Goal: Information Seeking & Learning: Learn about a topic

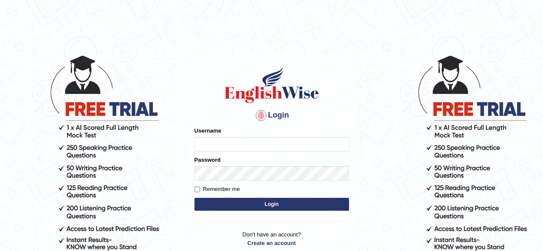
type input "pavithragowda"
click at [298, 204] on button "Login" at bounding box center [271, 204] width 154 height 13
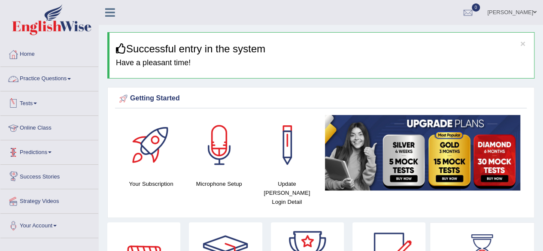
click at [58, 79] on link "Practice Questions" at bounding box center [49, 77] width 98 height 21
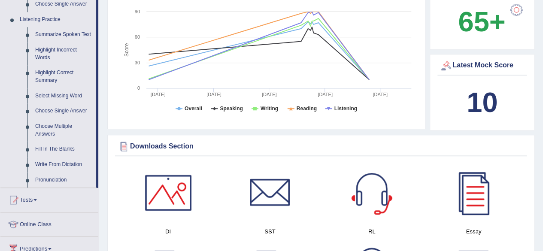
scroll to position [378, 0]
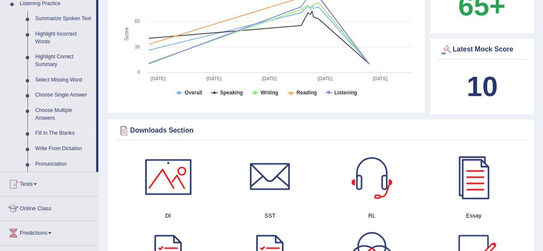
click at [52, 131] on link "Fill In The Blanks" at bounding box center [63, 133] width 65 height 15
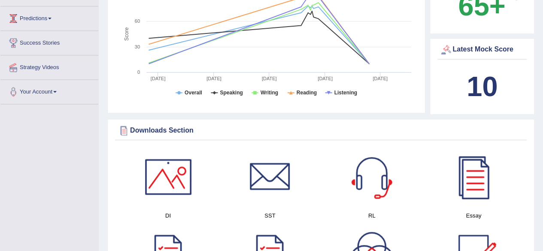
scroll to position [260, 0]
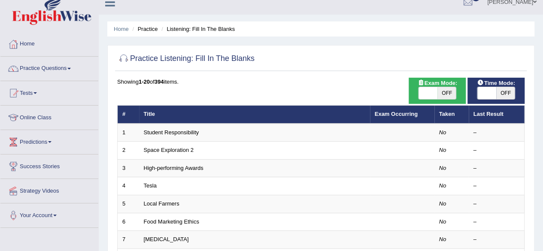
scroll to position [9, 0]
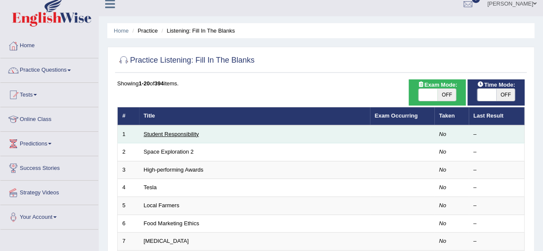
click at [170, 133] on link "Student Responsibility" at bounding box center [171, 134] width 55 height 6
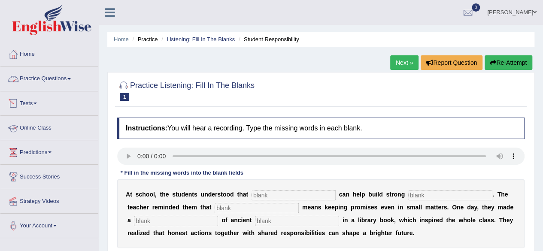
click at [59, 78] on link "Practice Questions" at bounding box center [49, 77] width 98 height 21
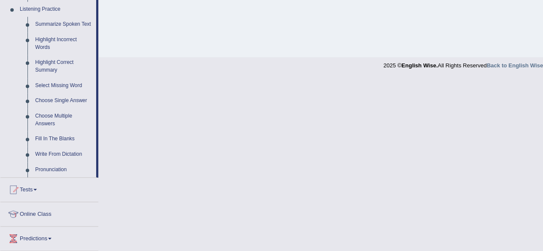
scroll to position [357, 0]
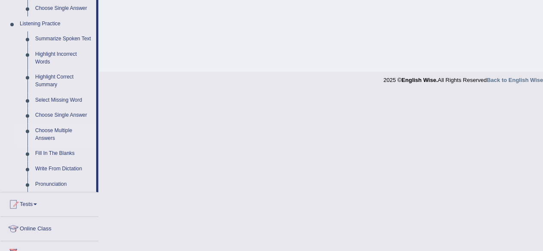
click at [45, 133] on link "Choose Multiple Answers" at bounding box center [63, 134] width 65 height 23
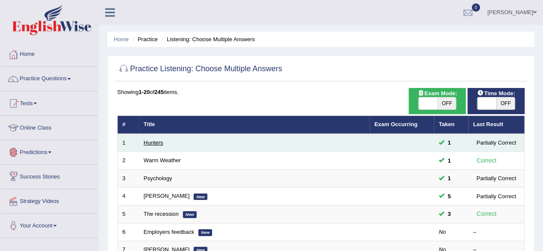
click at [156, 140] on link "Hunters" at bounding box center [154, 142] width 20 height 6
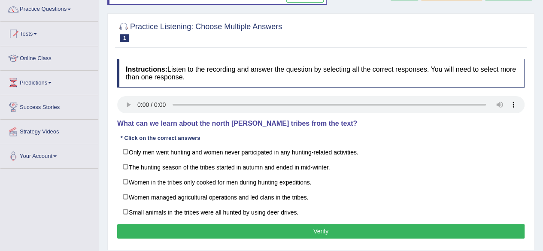
scroll to position [69, 0]
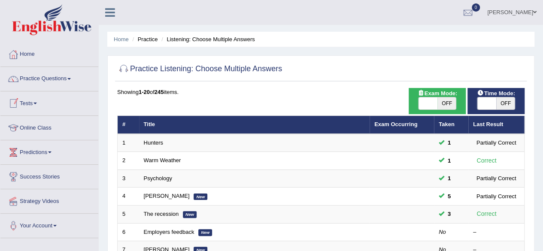
click at [57, 79] on link "Practice Questions" at bounding box center [49, 77] width 98 height 21
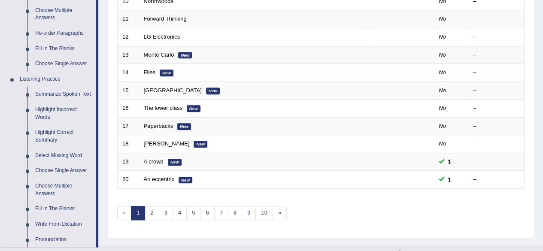
scroll to position [336, 0]
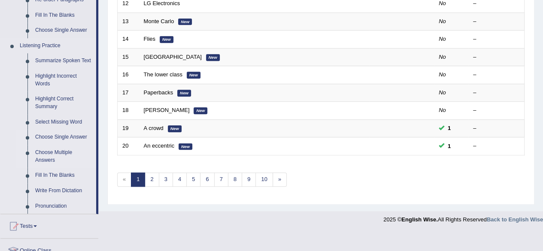
click at [60, 139] on link "Choose Single Answer" at bounding box center [63, 137] width 65 height 15
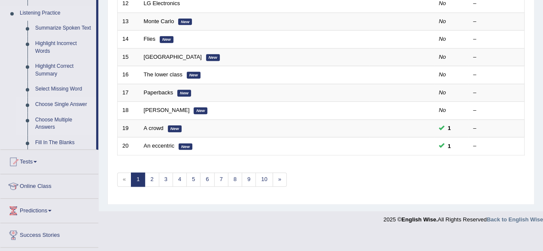
scroll to position [313, 0]
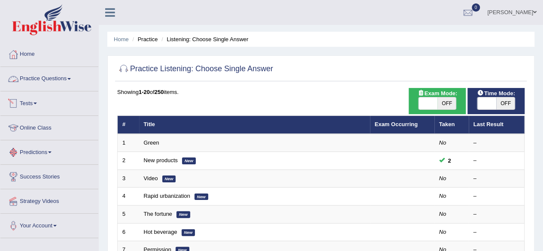
click at [39, 84] on link "Practice Questions" at bounding box center [49, 77] width 98 height 21
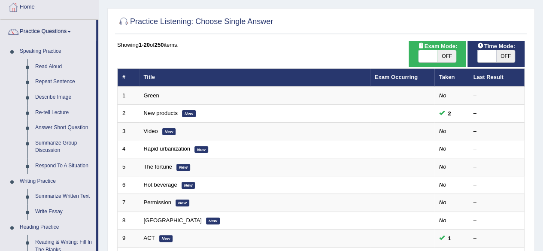
scroll to position [45, 0]
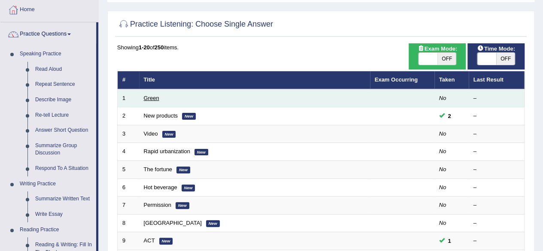
click at [148, 96] on link "Green" at bounding box center [151, 98] width 15 height 6
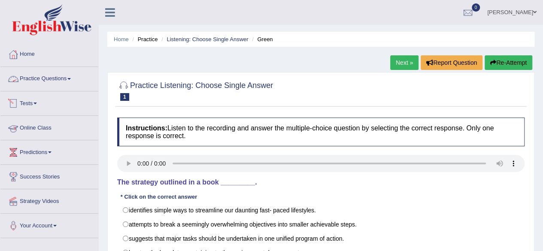
click at [37, 80] on link "Practice Questions" at bounding box center [49, 77] width 98 height 21
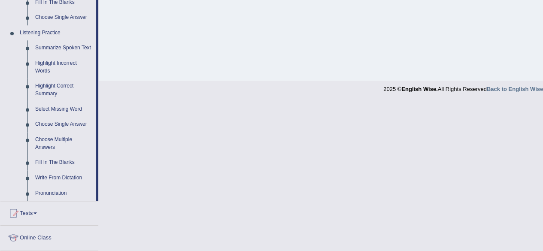
scroll to position [349, 0]
click at [51, 162] on link "Fill In The Blanks" at bounding box center [63, 161] width 65 height 15
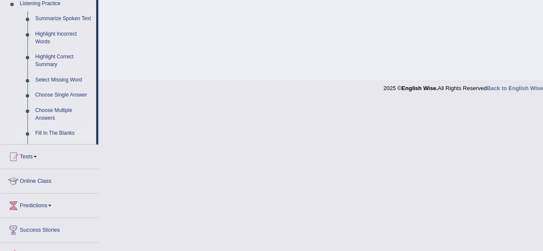
scroll to position [199, 0]
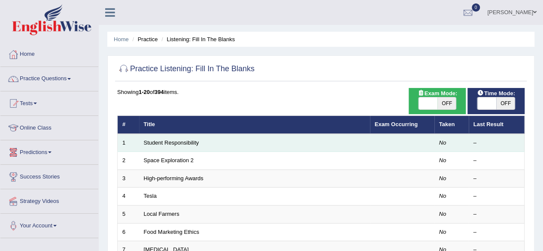
click at [168, 145] on td "Student Responsibility" at bounding box center [254, 143] width 231 height 18
click at [179, 141] on link "Student Responsibility" at bounding box center [171, 142] width 55 height 6
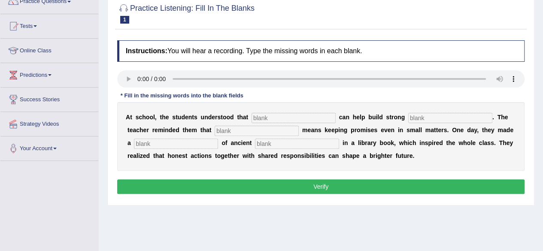
scroll to position [78, 0]
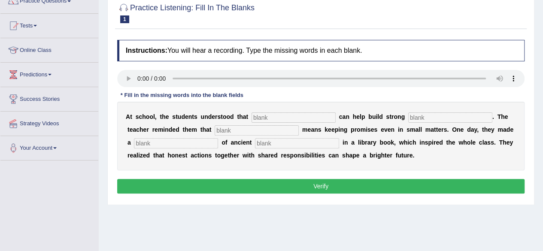
click at [265, 119] on input "text" at bounding box center [293, 117] width 84 height 10
click at [261, 118] on input "re" at bounding box center [293, 117] width 84 height 10
type input "responsibilities"
click at [429, 117] on input "text" at bounding box center [450, 117] width 84 height 10
type input "communities"
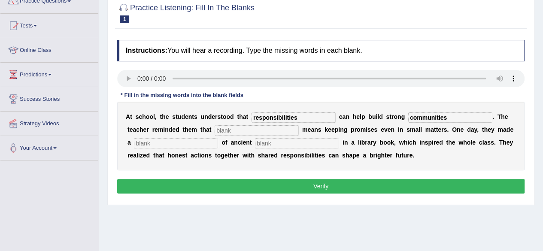
click at [236, 130] on input "text" at bounding box center [257, 130] width 84 height 10
type input "interigity"
click at [177, 147] on input "text" at bounding box center [176, 143] width 84 height 10
type input "discovery"
click at [263, 142] on input "text" at bounding box center [297, 143] width 84 height 10
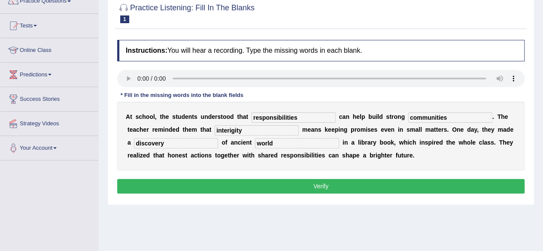
type input "world"
click at [324, 182] on button "Verify" at bounding box center [320, 186] width 407 height 15
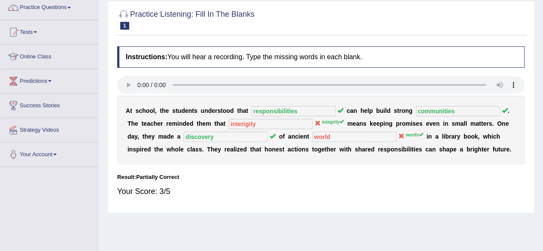
scroll to position [21, 0]
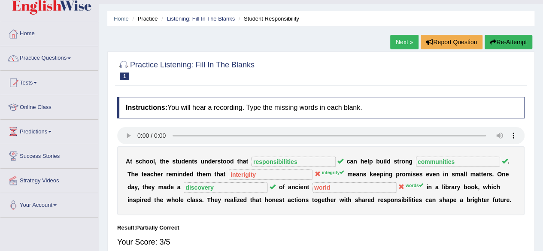
click at [397, 40] on link "Next »" at bounding box center [404, 42] width 28 height 15
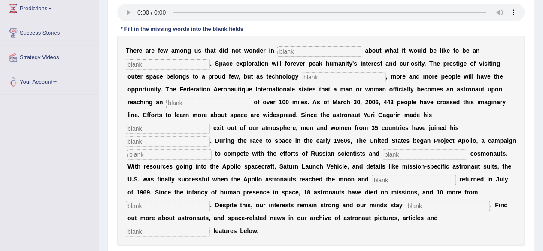
scroll to position [146, 0]
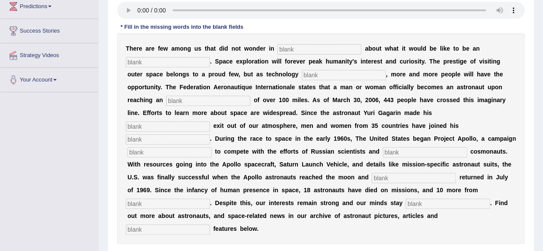
click at [391, 151] on input "text" at bounding box center [425, 152] width 84 height 10
type input "future"
click at [391, 177] on input "text" at bounding box center [414, 178] width 84 height 10
type input "safely"
click at [157, 205] on input "text" at bounding box center [168, 204] width 84 height 10
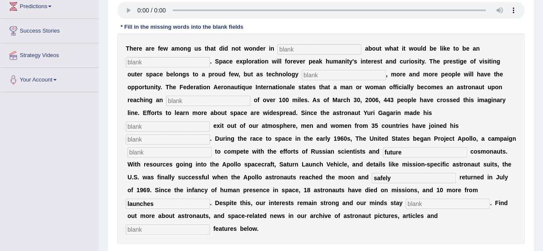
type input "launches"
click at [432, 206] on input "text" at bounding box center [448, 204] width 84 height 10
type input "determined"
click at [147, 227] on input "text" at bounding box center [168, 229] width 84 height 10
type input "interacted"
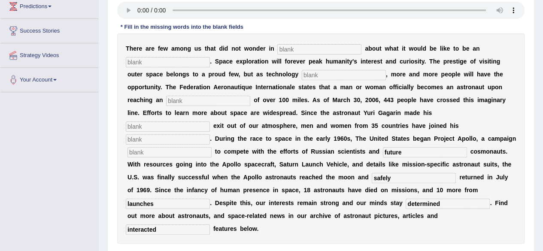
click at [298, 50] on input "text" at bounding box center [319, 49] width 84 height 10
type input "air"
click at [161, 65] on input "text" at bounding box center [168, 62] width 84 height 10
type input "astronots"
click at [318, 76] on input "text" at bounding box center [344, 75] width 84 height 10
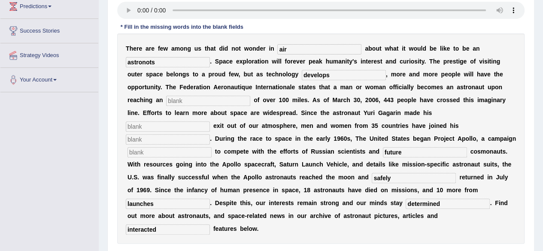
type input "develops"
click at [190, 97] on input "text" at bounding box center [208, 101] width 84 height 10
type input "altitude"
click at [151, 122] on input "text" at bounding box center [168, 126] width 84 height 10
type input "prinary"
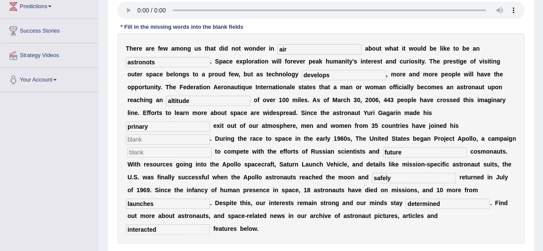
click at [150, 138] on input "text" at bounding box center [168, 139] width 84 height 10
type input "journey"
click at [144, 153] on input "text" at bounding box center [169, 152] width 84 height 10
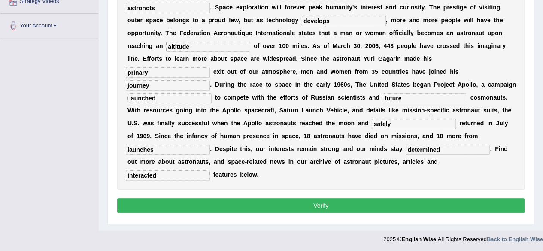
type input "launched"
click at [314, 206] on button "Verify" at bounding box center [320, 205] width 407 height 15
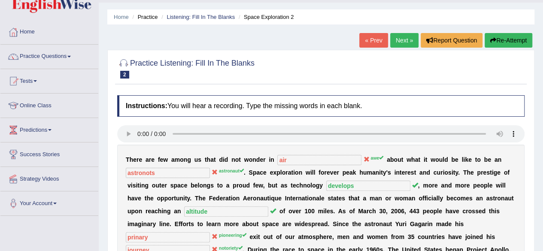
scroll to position [21, 0]
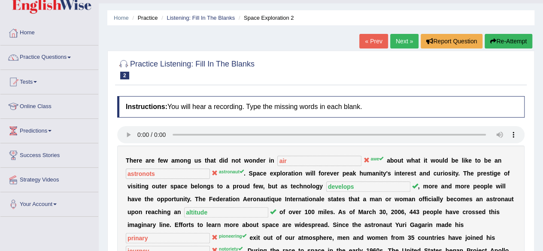
click at [409, 35] on link "Next »" at bounding box center [404, 41] width 28 height 15
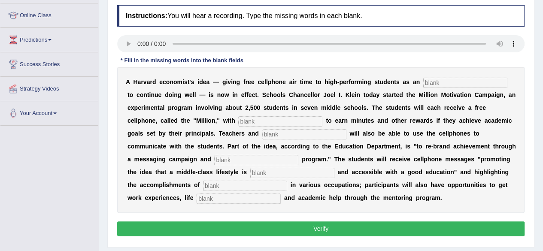
scroll to position [114, 0]
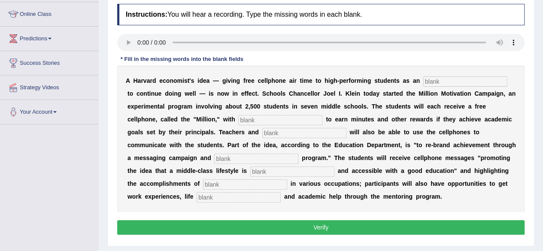
click at [427, 92] on b "l" at bounding box center [428, 93] width 2 height 7
click at [440, 84] on input "text" at bounding box center [465, 81] width 84 height 10
type input "intensive"
click at [248, 116] on input "text" at bounding box center [280, 120] width 84 height 10
type input "opportunity"
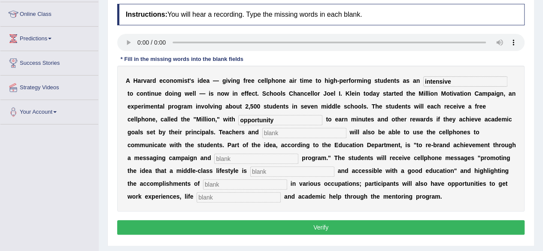
click at [269, 130] on input "text" at bounding box center [304, 133] width 84 height 10
type input "administers"
click at [243, 160] on input "text" at bounding box center [256, 159] width 84 height 10
type input "mentoring"
click at [263, 170] on input "text" at bounding box center [292, 172] width 84 height 10
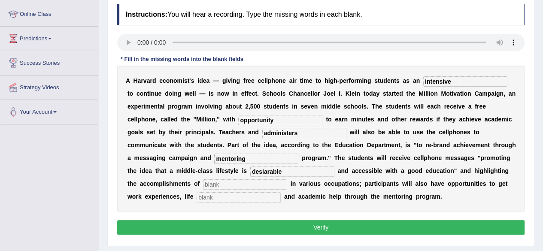
type input "desiarable"
click at [224, 187] on input "text" at bounding box center [245, 184] width 84 height 10
click at [222, 188] on input "profeesion" at bounding box center [245, 184] width 84 height 10
type input "profession"
click at [219, 194] on input "text" at bounding box center [239, 197] width 84 height 10
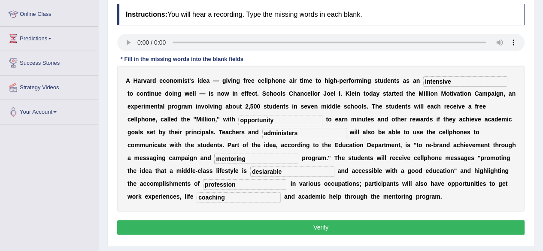
type input "coaching"
click at [268, 224] on button "Verify" at bounding box center [320, 227] width 407 height 15
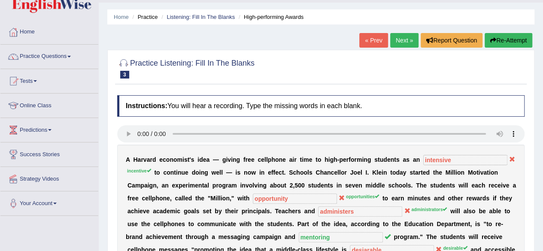
scroll to position [18, 0]
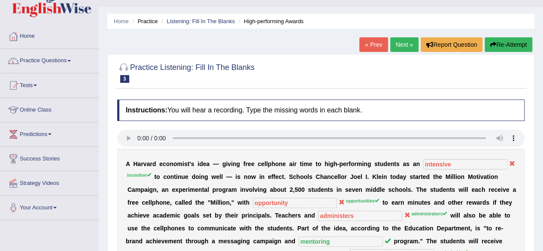
click at [398, 42] on link "Next »" at bounding box center [404, 44] width 28 height 15
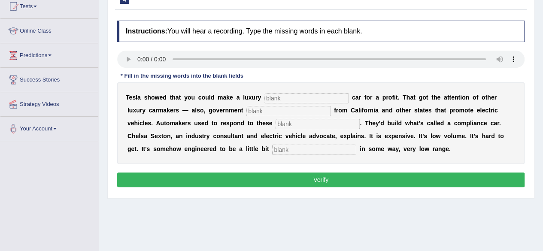
scroll to position [99, 0]
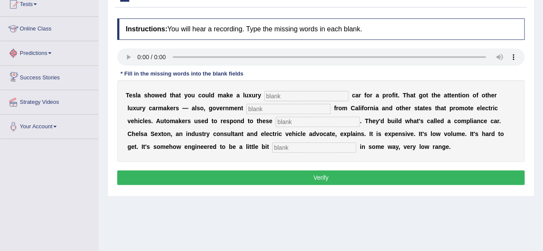
click at [272, 94] on input "text" at bounding box center [306, 96] width 84 height 10
type input "electric"
click at [258, 105] on input "text" at bounding box center [288, 109] width 84 height 10
type input "regulations"
click at [303, 118] on input "text" at bounding box center [317, 122] width 84 height 10
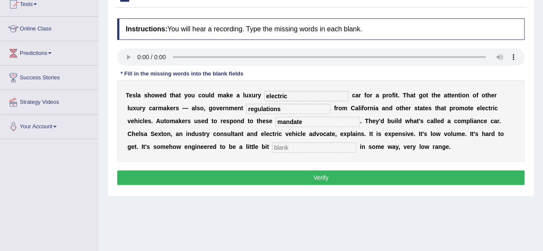
type input "mandate"
click at [311, 144] on input "text" at bounding box center [314, 147] width 84 height 10
type input "unattractive"
click at [333, 176] on button "Verify" at bounding box center [320, 177] width 407 height 15
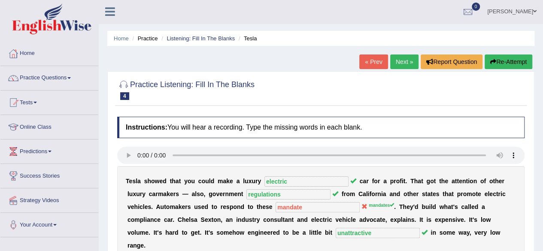
scroll to position [0, 0]
click at [406, 62] on link "Next »" at bounding box center [404, 62] width 28 height 15
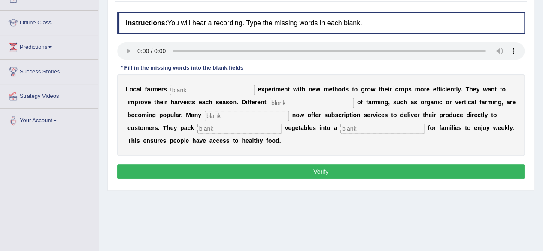
scroll to position [109, 0]
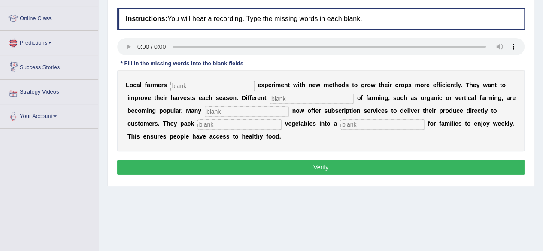
click at [178, 88] on input "text" at bounding box center [212, 86] width 84 height 10
type input "frequently"
click at [305, 98] on input "text" at bounding box center [311, 99] width 84 height 10
type input "styles"
click at [237, 111] on input "text" at bounding box center [247, 111] width 84 height 10
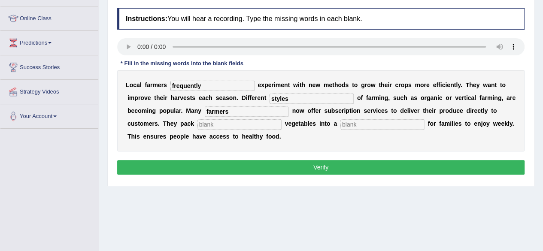
type input "farmers"
click at [204, 127] on input "text" at bounding box center [239, 124] width 84 height 10
type input "fresh"
click at [345, 124] on input "text" at bounding box center [382, 124] width 84 height 10
type input "box"
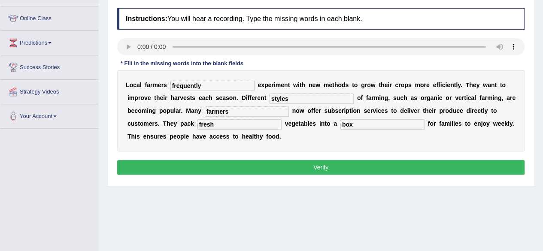
click at [331, 169] on button "Verify" at bounding box center [320, 167] width 407 height 15
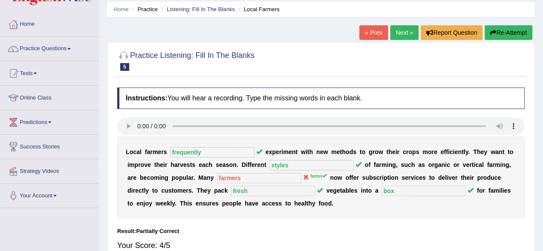
scroll to position [29, 0]
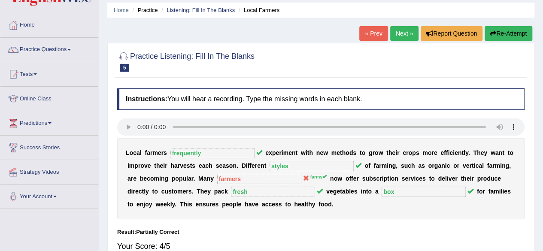
click at [403, 34] on link "Next »" at bounding box center [404, 33] width 28 height 15
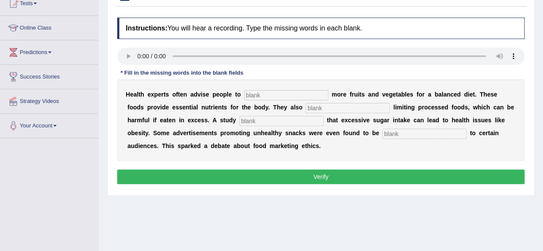
scroll to position [100, 0]
click at [252, 91] on input "text" at bounding box center [286, 95] width 84 height 10
type input "C"
type input "consume"
click at [312, 106] on input "text" at bounding box center [348, 108] width 84 height 10
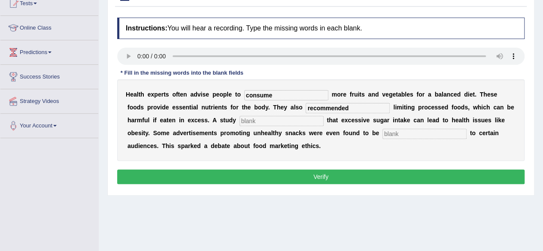
type input "recommended"
click at [294, 118] on input "text" at bounding box center [281, 121] width 84 height 10
click at [248, 118] on input "diaognise" at bounding box center [281, 121] width 84 height 10
type input "diaognise"
click at [396, 133] on input "text" at bounding box center [424, 134] width 84 height 10
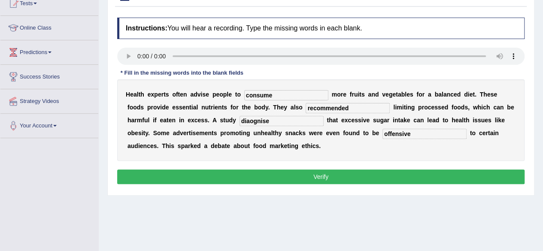
type input "offensive"
click at [442, 175] on button "Verify" at bounding box center [320, 177] width 407 height 15
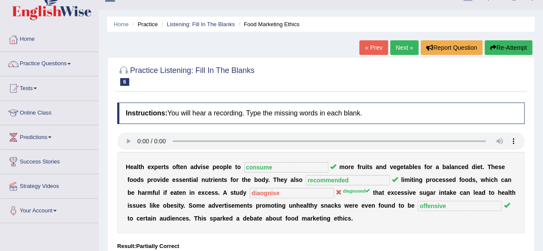
scroll to position [0, 0]
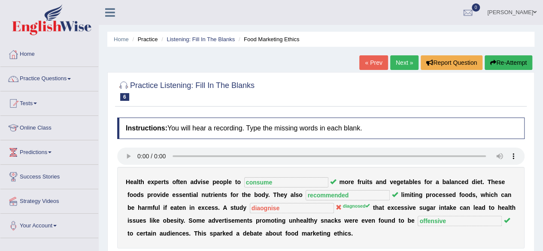
click at [397, 66] on link "Next »" at bounding box center [404, 62] width 28 height 15
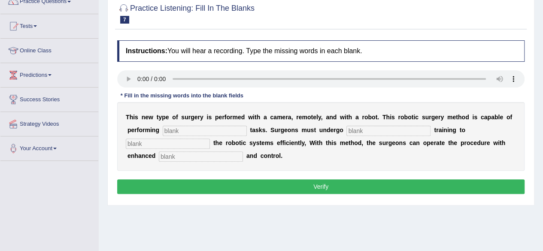
scroll to position [78, 0]
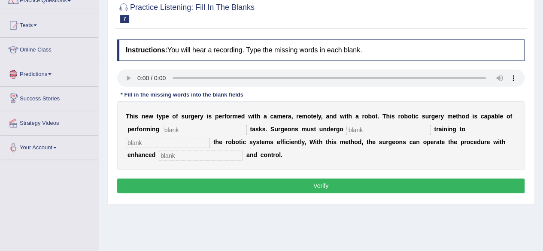
click at [170, 126] on input "text" at bounding box center [205, 130] width 84 height 10
type input "complex"
click at [365, 128] on input "text" at bounding box center [388, 130] width 84 height 10
type input "new"
click at [136, 141] on input "text" at bounding box center [168, 143] width 84 height 10
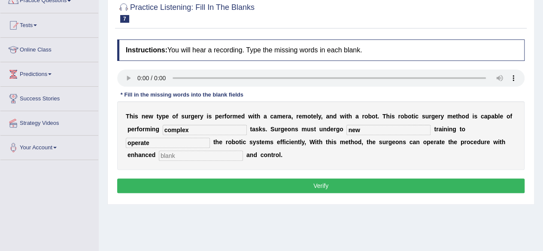
type input "operate"
click at [169, 157] on input "text" at bounding box center [201, 156] width 84 height 10
type input "procedure"
click at [270, 185] on button "Verify" at bounding box center [320, 186] width 407 height 15
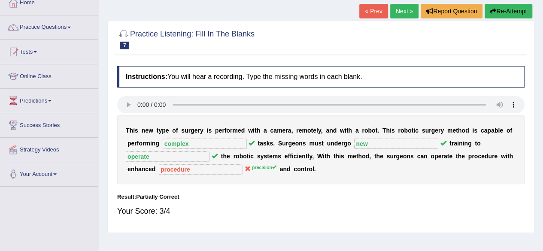
scroll to position [51, 0]
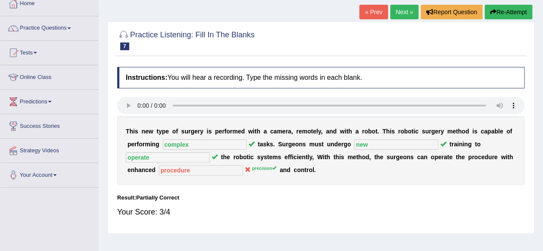
click at [403, 13] on link "Next »" at bounding box center [404, 12] width 28 height 15
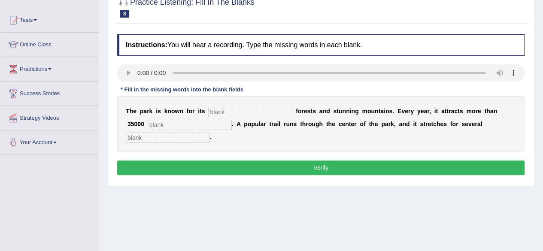
scroll to position [84, 0]
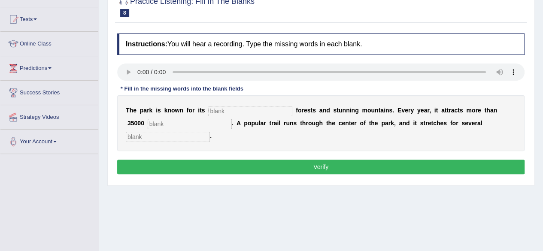
click at [233, 109] on input "text" at bounding box center [250, 111] width 84 height 10
type input "unique"
click at [183, 121] on input "text" at bounding box center [190, 124] width 84 height 10
type input "visitors"
click at [165, 137] on input "text" at bounding box center [168, 137] width 84 height 10
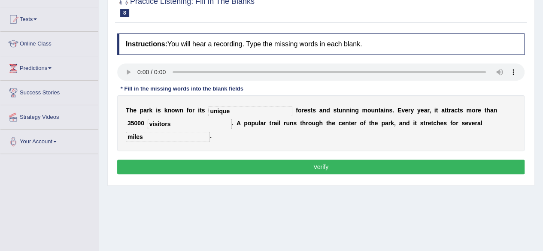
type input "miles"
click at [229, 168] on button "Verify" at bounding box center [320, 167] width 407 height 15
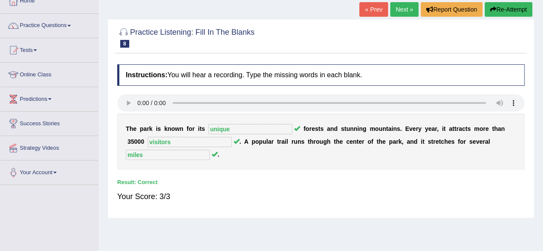
scroll to position [53, 0]
click at [397, 10] on link "Next »" at bounding box center [404, 10] width 28 height 15
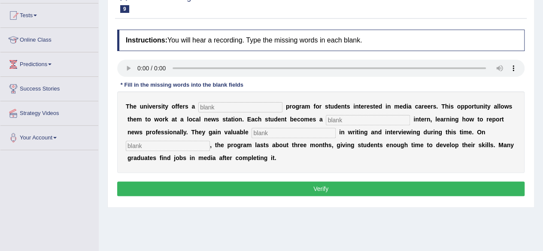
scroll to position [89, 0]
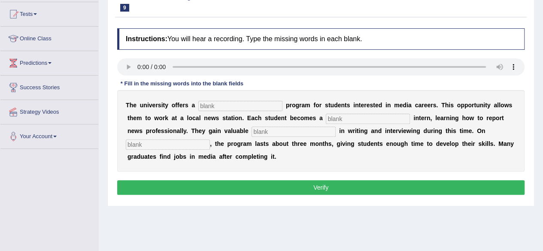
click at [212, 103] on input "text" at bounding box center [240, 106] width 84 height 10
type input "placemnet"
click at [332, 116] on input "text" at bounding box center [368, 119] width 84 height 10
click at [167, 148] on input "text" at bounding box center [168, 144] width 84 height 10
type input "avaerage"
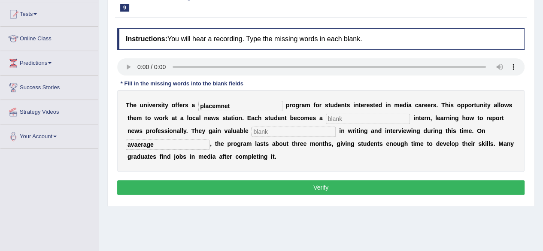
click at [261, 133] on input "text" at bounding box center [293, 132] width 84 height 10
type input "experience"
click at [352, 118] on input "text" at bounding box center [368, 119] width 84 height 10
click at [336, 119] on input "joiurnalist" at bounding box center [368, 119] width 84 height 10
type input "journalist"
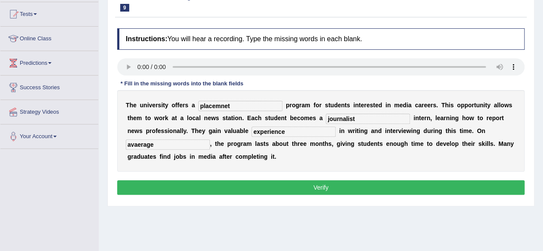
click at [336, 185] on button "Verify" at bounding box center [320, 187] width 407 height 15
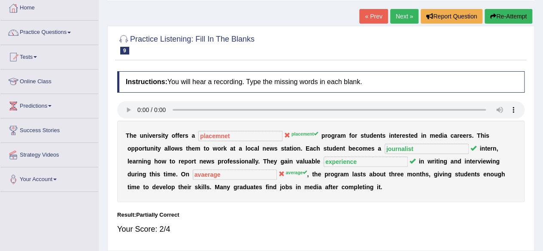
scroll to position [32, 0]
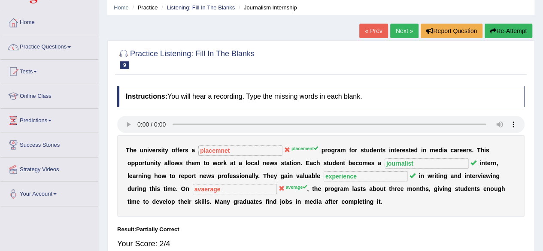
click at [399, 27] on link "Next »" at bounding box center [404, 31] width 28 height 15
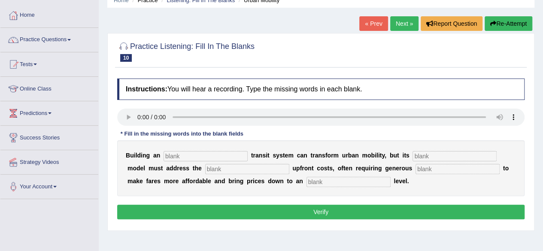
scroll to position [43, 0]
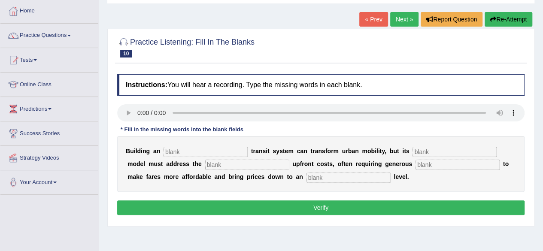
click at [170, 152] on input "text" at bounding box center [205, 152] width 84 height 10
type input "underground"
click at [418, 151] on input "text" at bounding box center [454, 152] width 84 height 10
type input "pricing"
click at [214, 160] on input "text" at bounding box center [247, 165] width 84 height 10
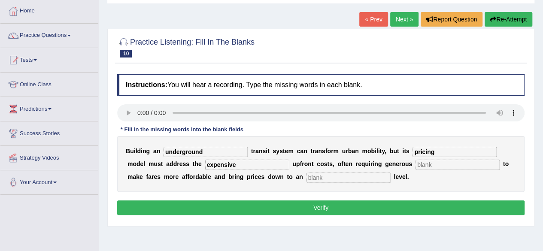
type input "expensive"
click at [417, 163] on input "text" at bounding box center [457, 165] width 84 height 10
type input "subsidies"
click at [321, 178] on input "text" at bounding box center [348, 178] width 84 height 10
type input "average"
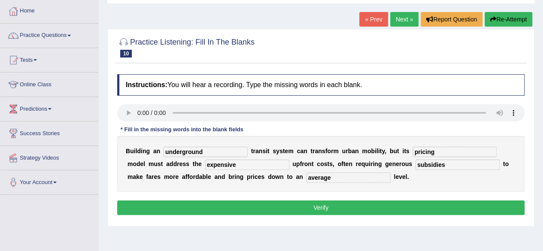
click at [330, 204] on button "Verify" at bounding box center [320, 207] width 407 height 15
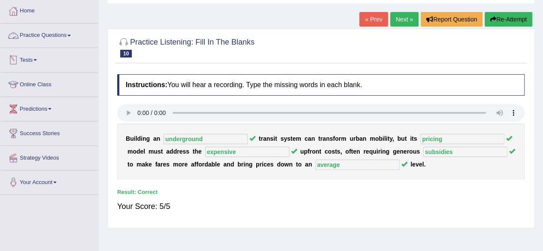
click at [64, 37] on link "Practice Questions" at bounding box center [49, 34] width 98 height 21
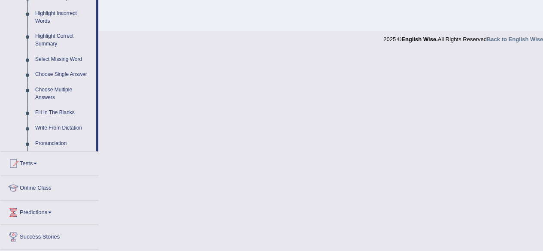
scroll to position [400, 0]
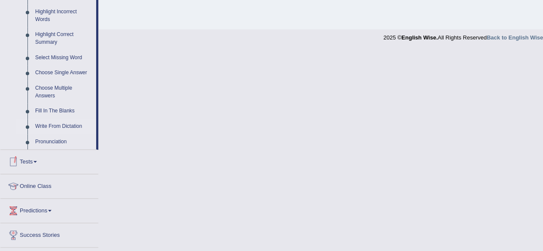
click at [70, 124] on link "Write From Dictation" at bounding box center [63, 126] width 65 height 15
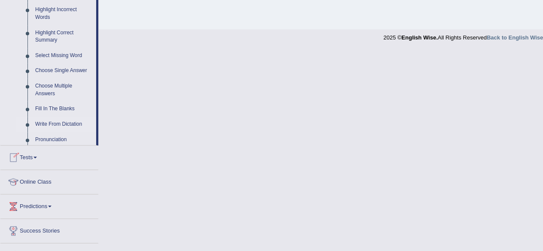
scroll to position [203, 0]
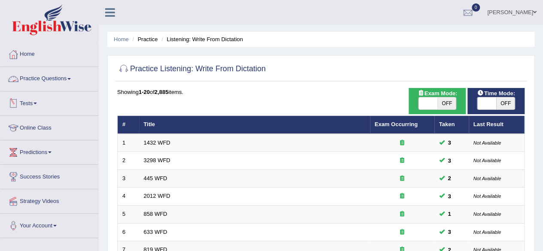
click at [65, 82] on link "Practice Questions" at bounding box center [49, 77] width 98 height 21
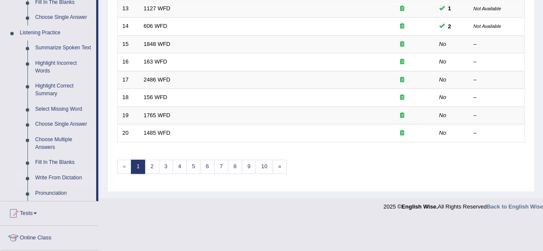
scroll to position [351, 0]
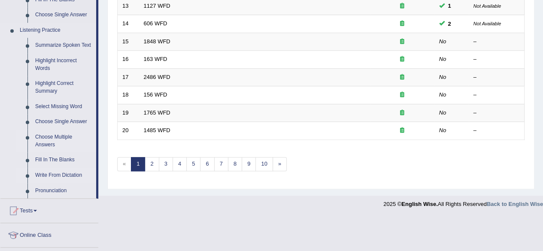
click at [52, 139] on link "Choose Multiple Answers" at bounding box center [63, 141] width 65 height 23
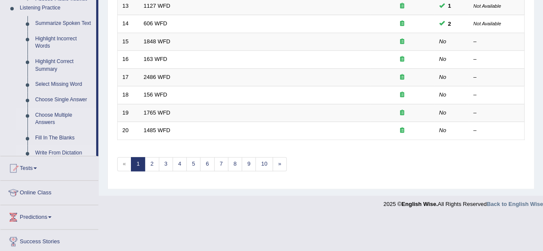
scroll to position [333, 0]
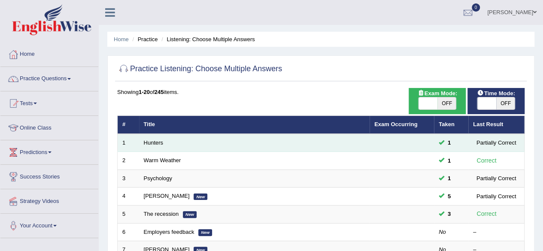
click at [154, 145] on td "Hunters" at bounding box center [254, 143] width 230 height 18
click at [157, 144] on link "Hunters" at bounding box center [154, 142] width 20 height 6
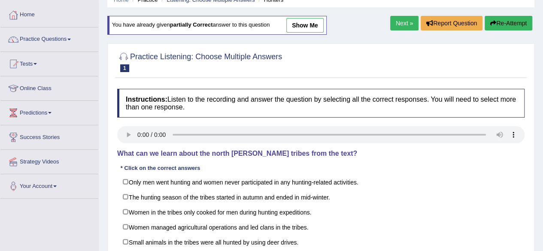
scroll to position [31, 0]
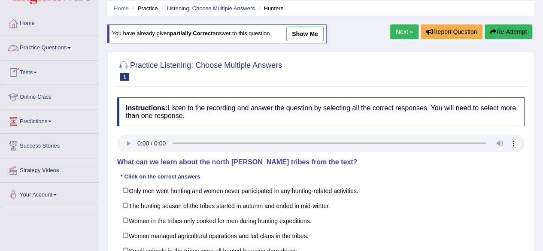
click at [50, 47] on link "Practice Questions" at bounding box center [49, 46] width 98 height 21
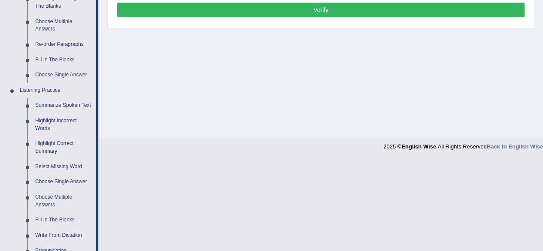
scroll to position [297, 0]
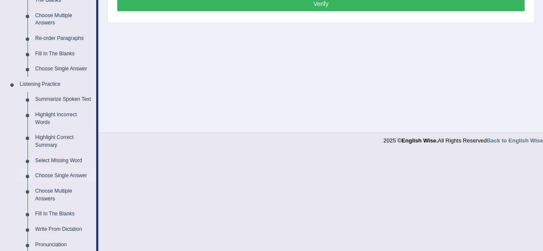
click at [58, 173] on link "Choose Single Answer" at bounding box center [63, 175] width 65 height 15
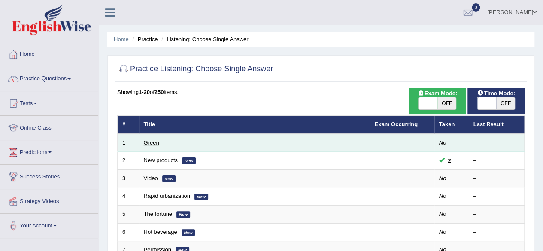
click at [151, 141] on link "Green" at bounding box center [151, 142] width 15 height 6
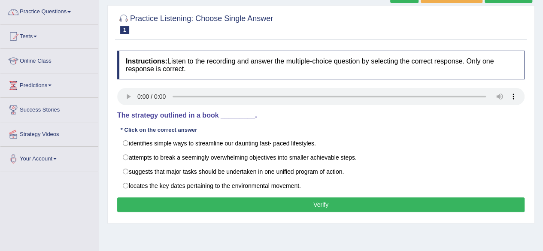
scroll to position [68, 0]
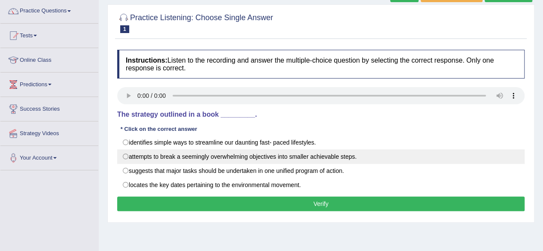
click at [125, 157] on label "attempts to break a seemingly overwhelming objectives into smaller achievable s…" at bounding box center [320, 156] width 407 height 15
radio input "true"
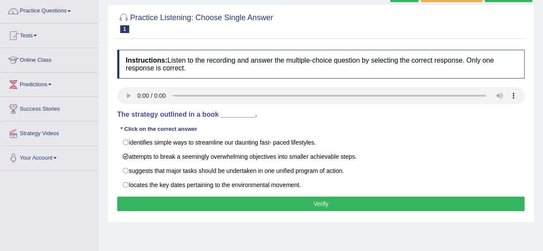
click at [175, 208] on button "Verify" at bounding box center [320, 204] width 407 height 15
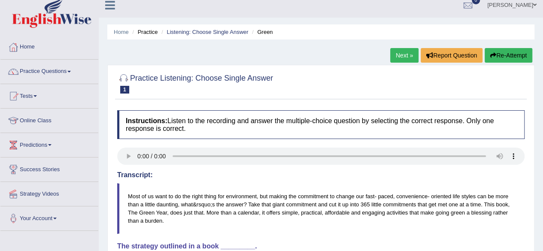
scroll to position [7, 0]
click at [398, 54] on link "Next »" at bounding box center [404, 55] width 28 height 15
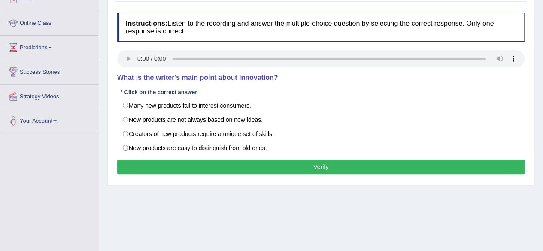
scroll to position [106, 0]
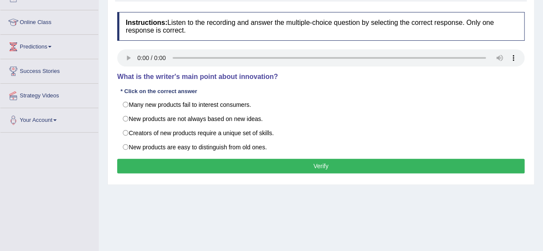
drag, startPoint x: 547, startPoint y: 50, endPoint x: 548, endPoint y: 105, distance: 55.4
click at [542, 105] on html "Toggle navigation Home Practice Questions Speaking Practice Read Aloud Repeat S…" at bounding box center [271, 19] width 543 height 251
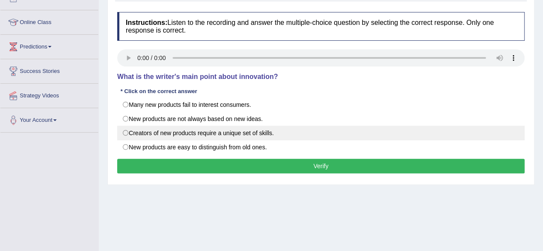
click at [124, 131] on label "Creators of new products require a unique set of skills." at bounding box center [320, 133] width 407 height 15
radio input "true"
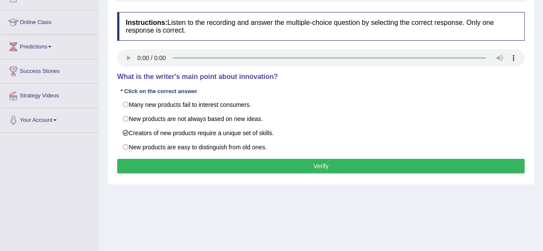
click at [191, 166] on button "Verify" at bounding box center [320, 166] width 407 height 15
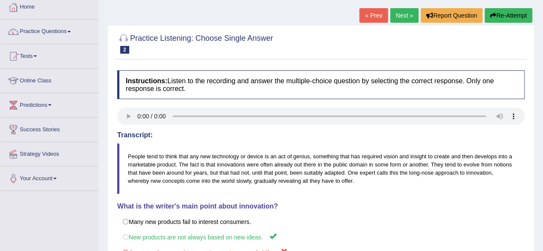
scroll to position [45, 0]
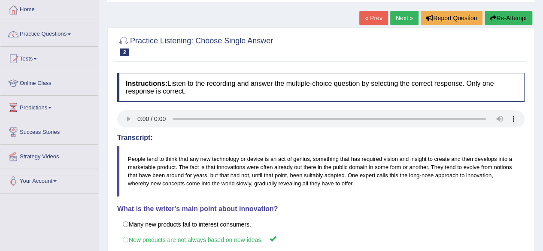
click at [403, 21] on link "Next »" at bounding box center [404, 18] width 28 height 15
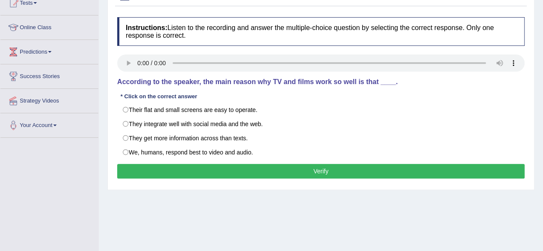
scroll to position [103, 0]
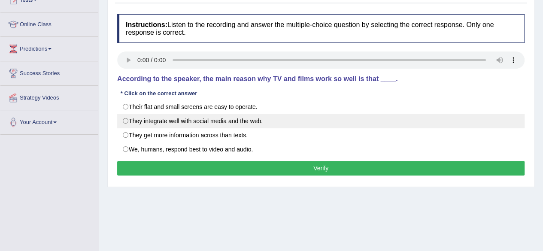
click at [134, 120] on label "They integrate well with social media and the web." at bounding box center [320, 121] width 407 height 15
radio input "true"
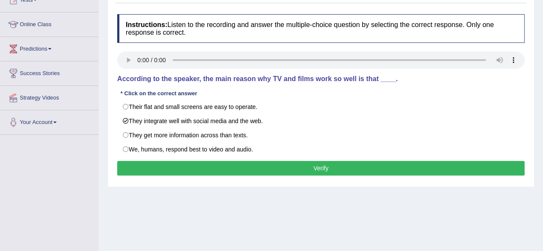
click at [168, 161] on button "Verify" at bounding box center [320, 168] width 407 height 15
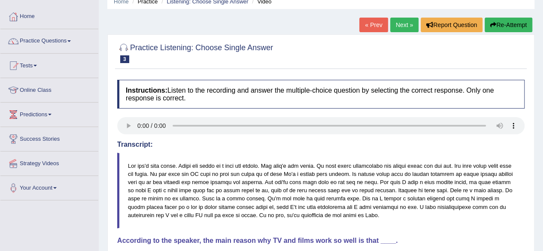
scroll to position [34, 0]
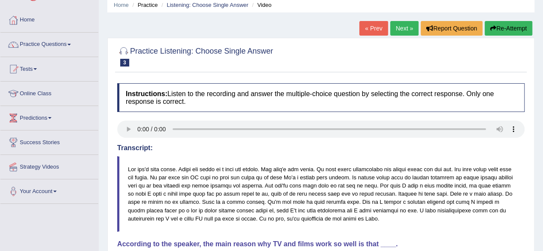
click at [398, 25] on link "Next »" at bounding box center [404, 28] width 28 height 15
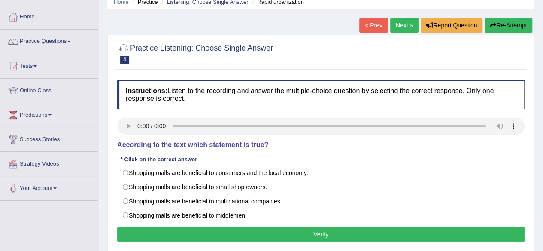
scroll to position [38, 0]
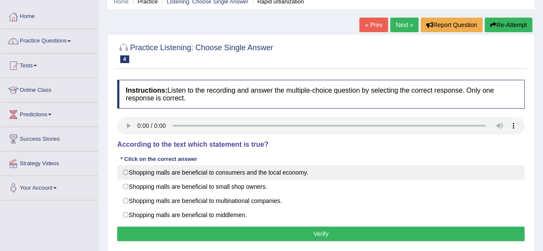
click at [124, 168] on label "Shopping malls are beneficial to consumers and the local economy." at bounding box center [320, 172] width 407 height 15
radio input "true"
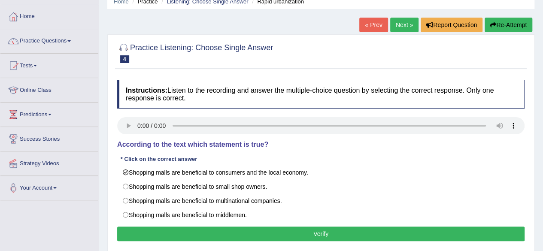
click at [188, 235] on button "Verify" at bounding box center [320, 234] width 407 height 15
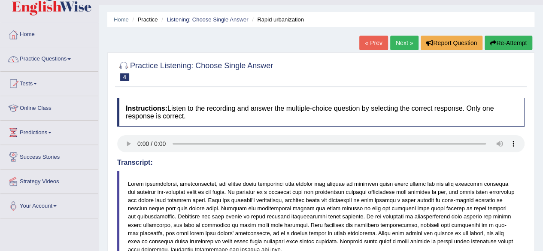
scroll to position [19, 0]
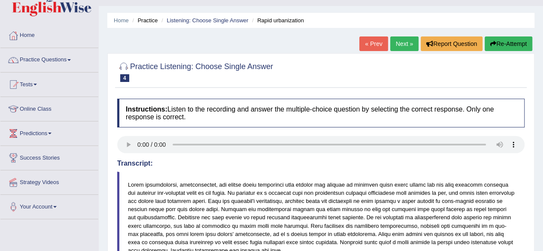
click at [399, 42] on link "Next »" at bounding box center [404, 43] width 28 height 15
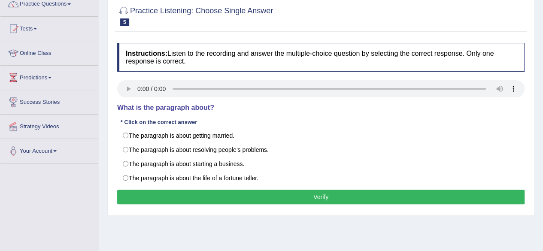
scroll to position [75, 0]
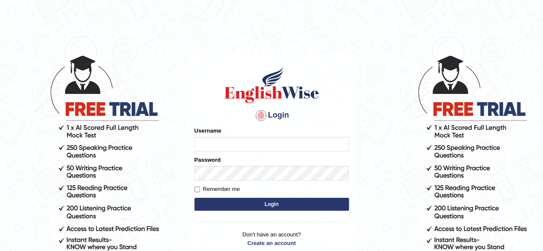
type input "pavithragowda"
click at [339, 203] on button "Login" at bounding box center [271, 204] width 154 height 13
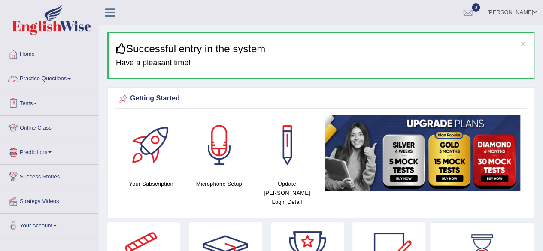
click at [55, 83] on link "Practice Questions" at bounding box center [49, 77] width 98 height 21
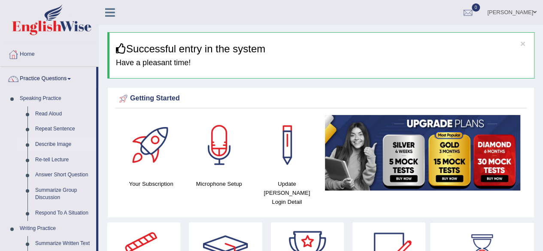
click at [54, 144] on link "Describe Image" at bounding box center [63, 144] width 65 height 15
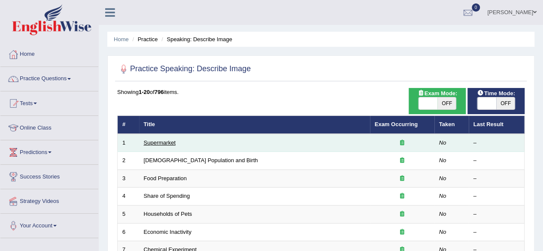
click at [168, 141] on link "Supermarket" at bounding box center [160, 142] width 32 height 6
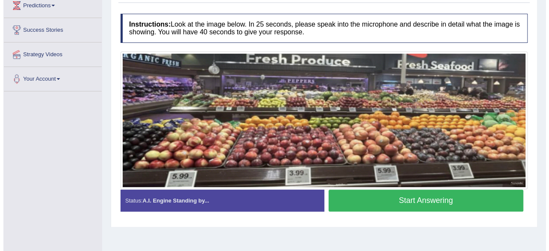
scroll to position [145, 0]
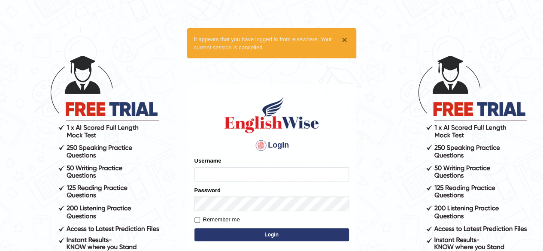
type input "pavithragowda"
click at [343, 42] on button "×" at bounding box center [344, 39] width 5 height 9
